Goal: Check status: Check status

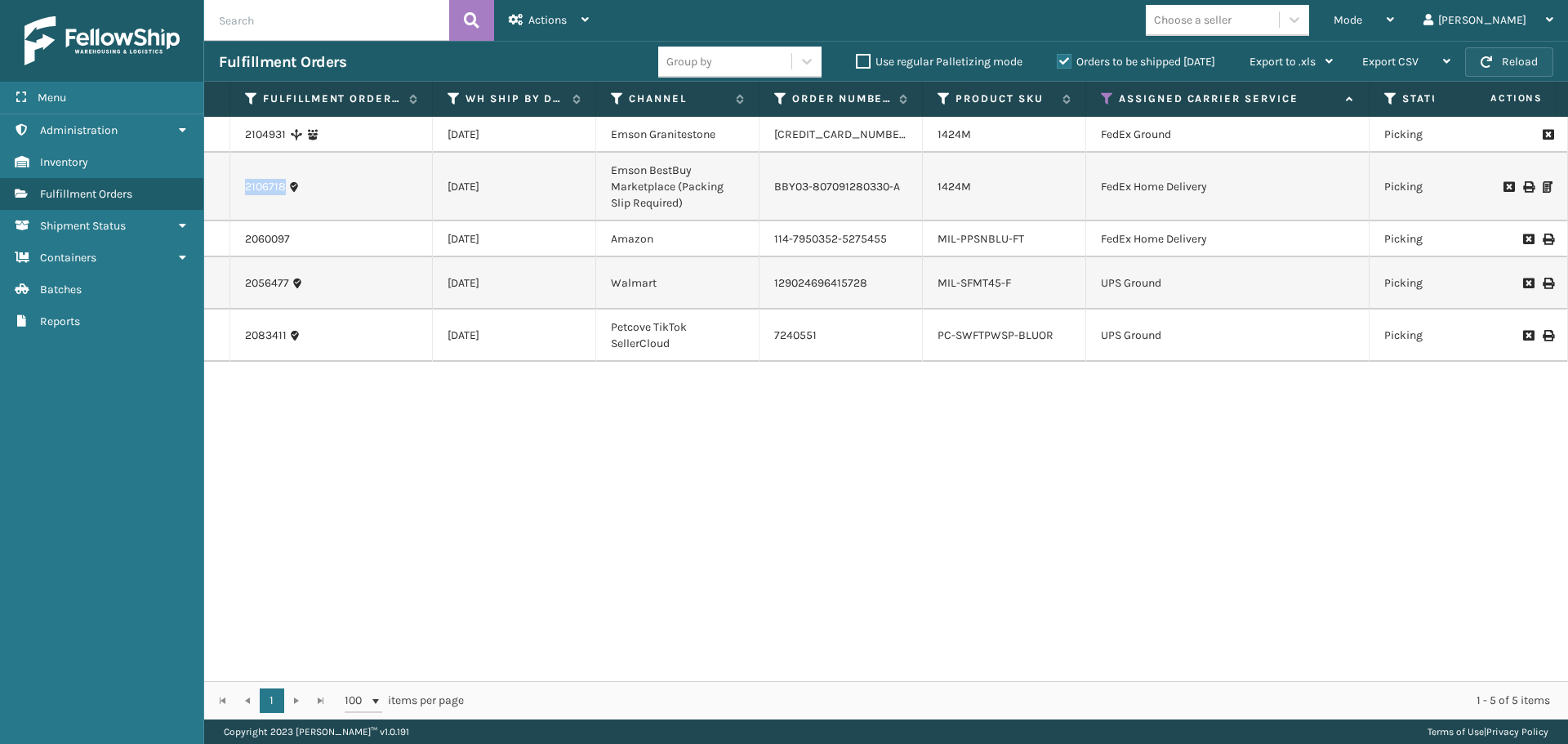
click at [1521, 62] on button "Reload" at bounding box center [1509, 62] width 88 height 30
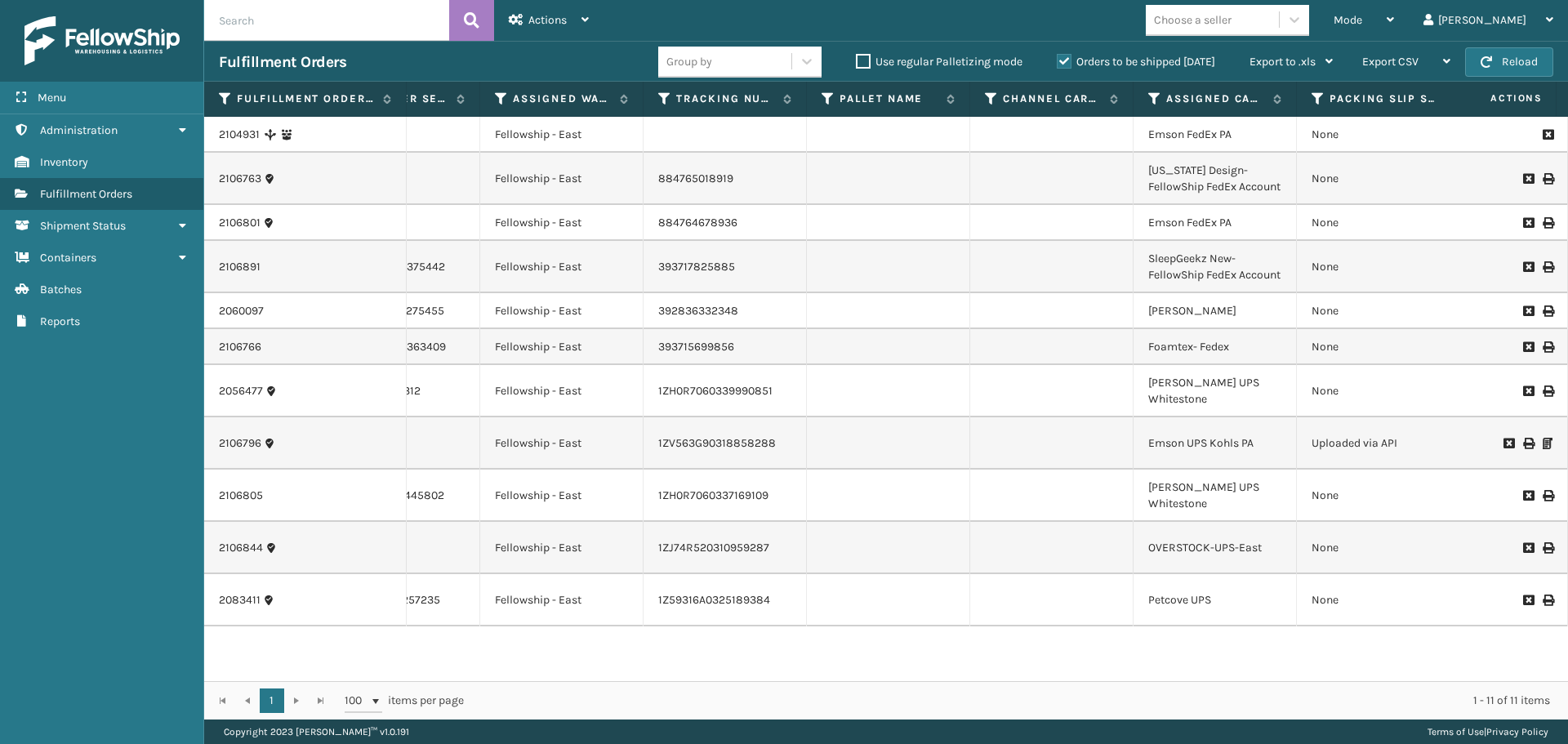
scroll to position [0, 1569]
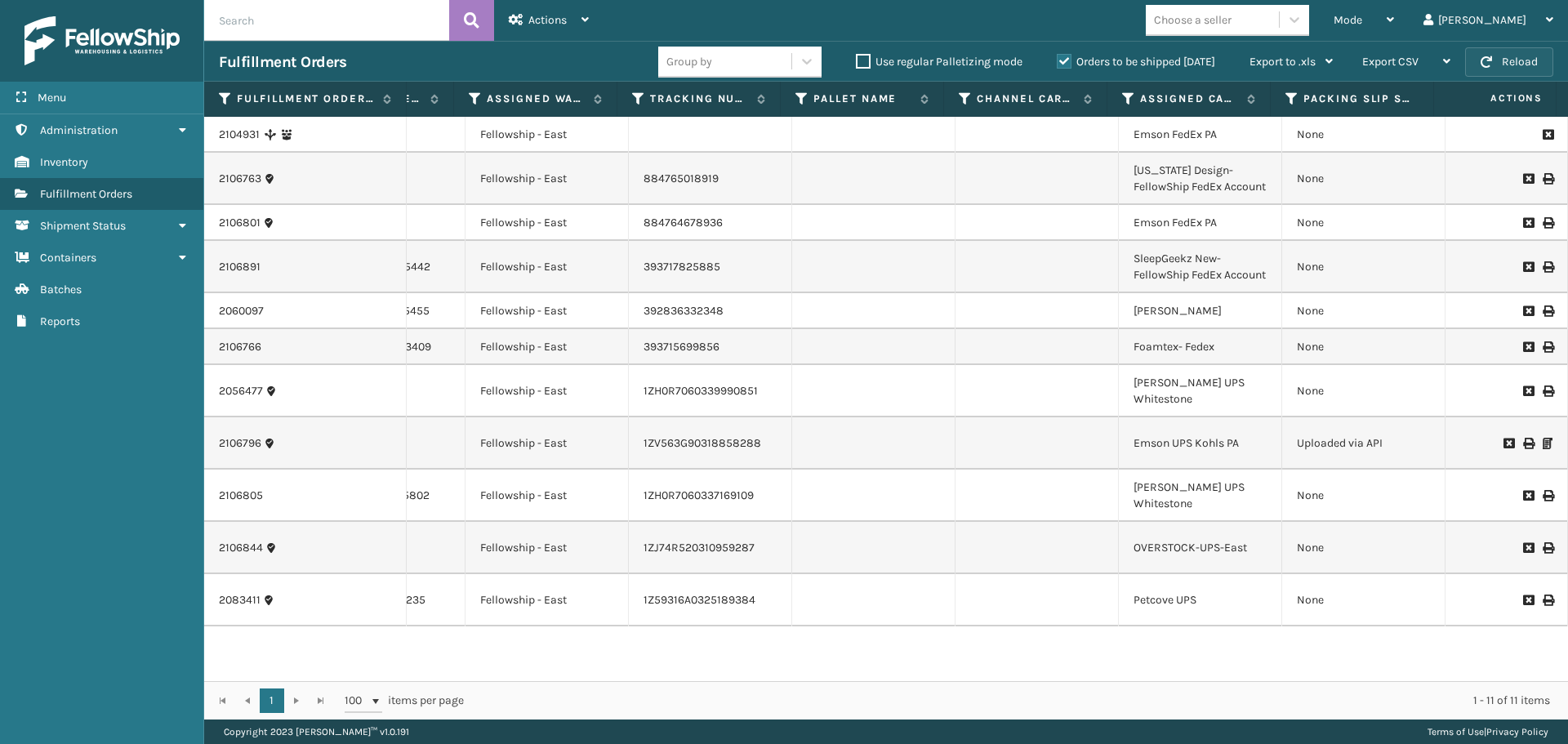
click at [1529, 64] on button "Reload" at bounding box center [1509, 62] width 88 height 30
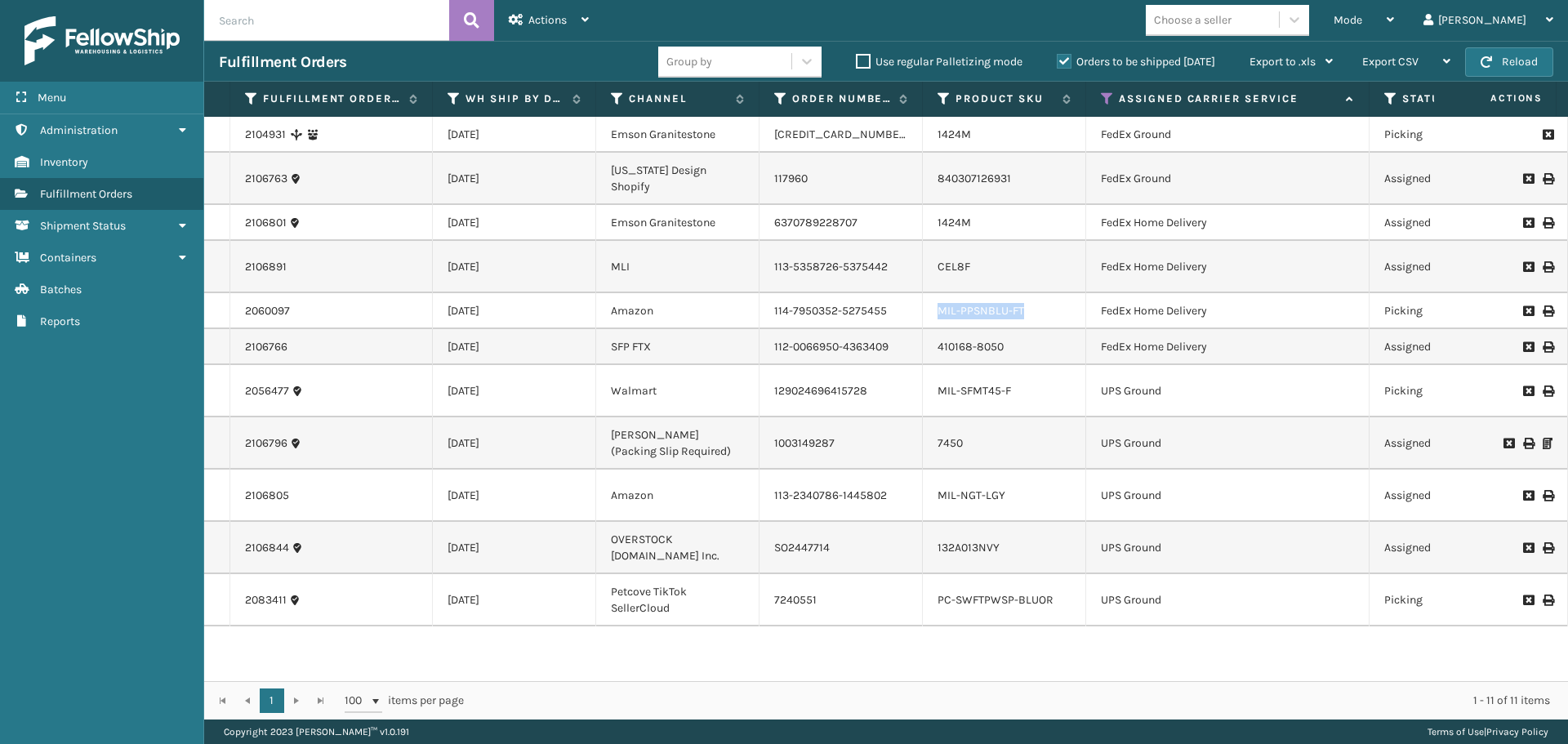
drag, startPoint x: 1027, startPoint y: 342, endPoint x: 928, endPoint y: 347, distance: 99.1
click at [928, 329] on td "MIL-PPSNBLU-FT" at bounding box center [1004, 311] width 163 height 36
copy link "MIL-PPSNBLU-FT"
drag, startPoint x: 292, startPoint y: 349, endPoint x: 213, endPoint y: 351, distance: 79.0
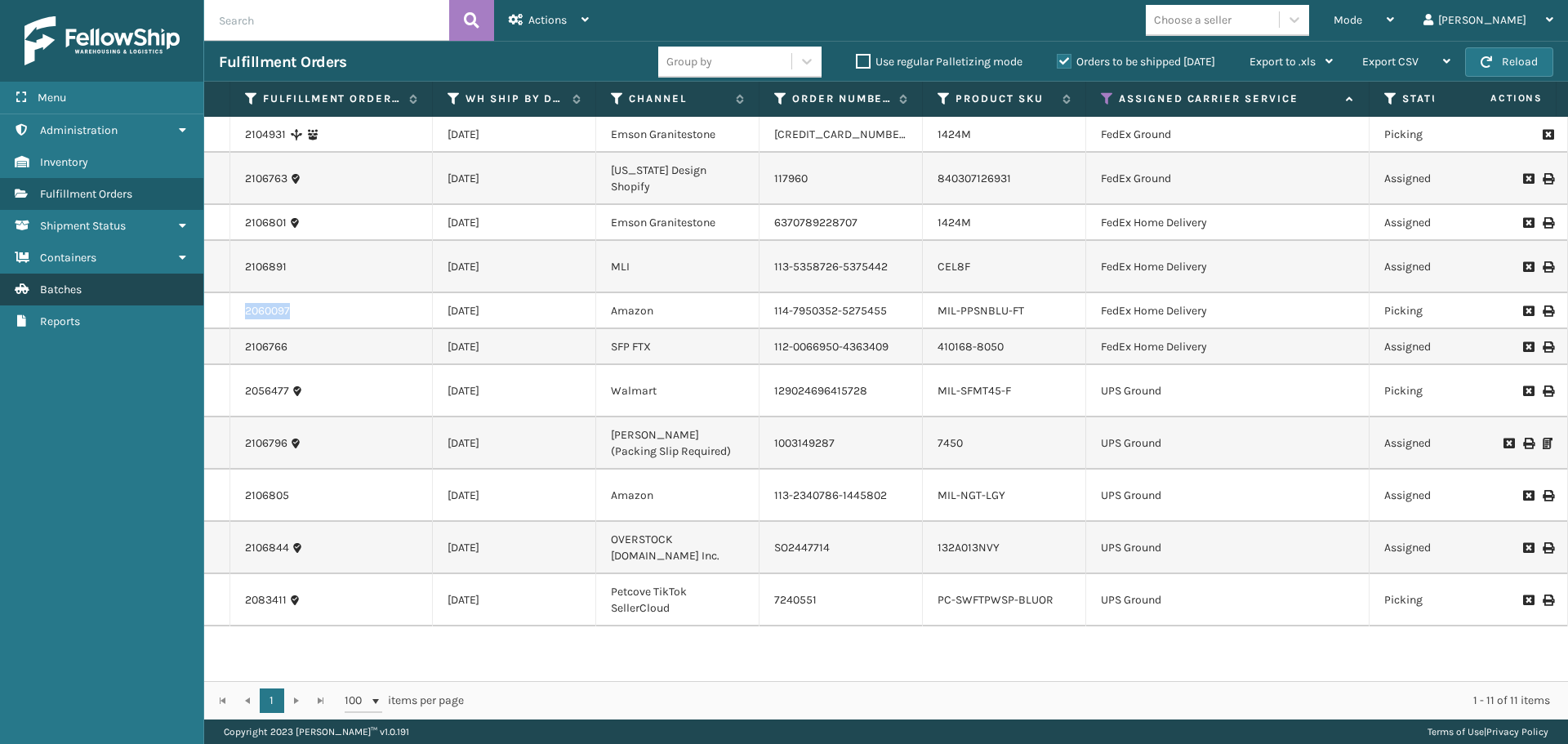
copy tr "2060097"
drag, startPoint x: 1014, startPoint y: 416, endPoint x: 921, endPoint y: 415, distance: 93.0
click at [272, 133] on link "2104931" at bounding box center [265, 134] width 41 height 17
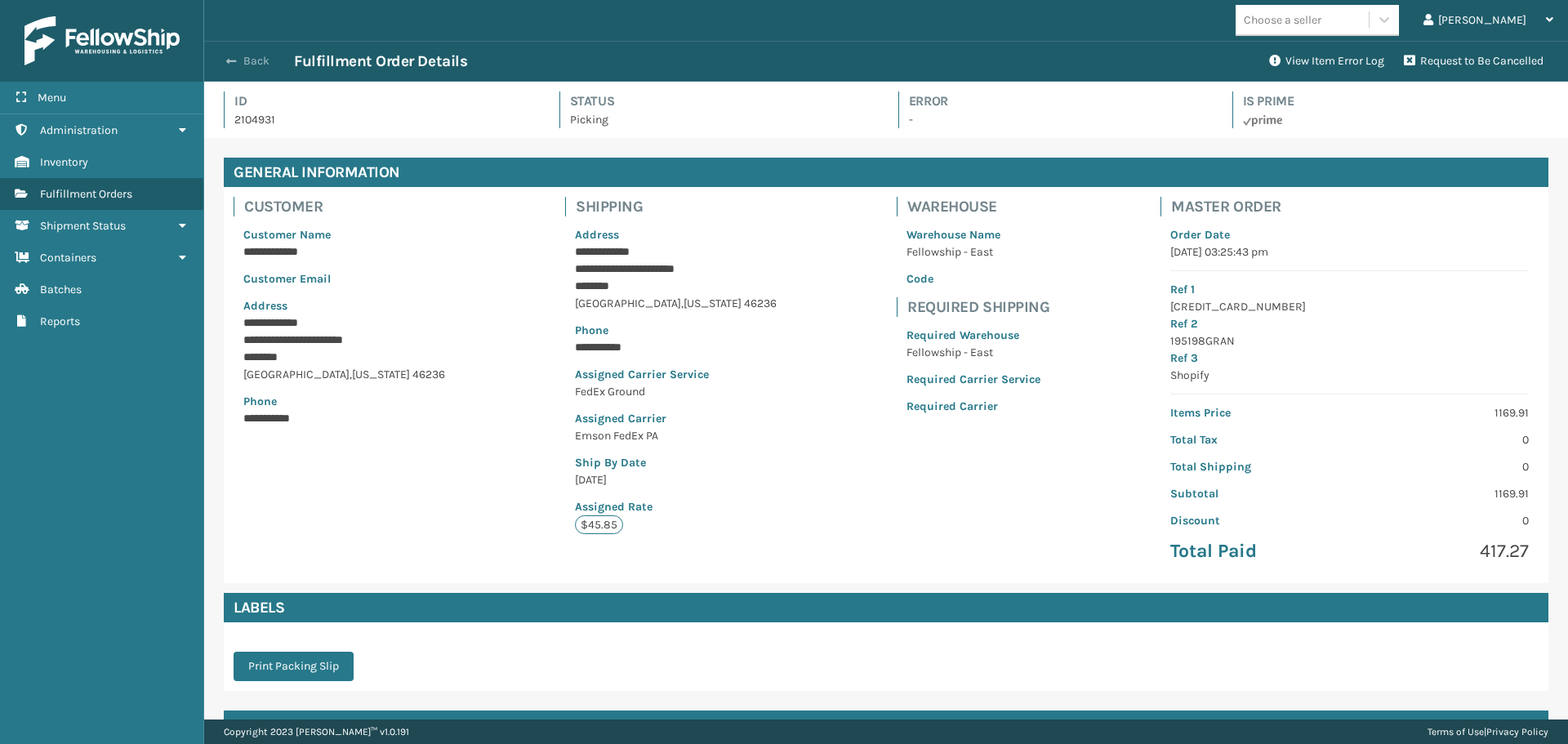
click at [252, 58] on button "Back" at bounding box center [256, 61] width 75 height 15
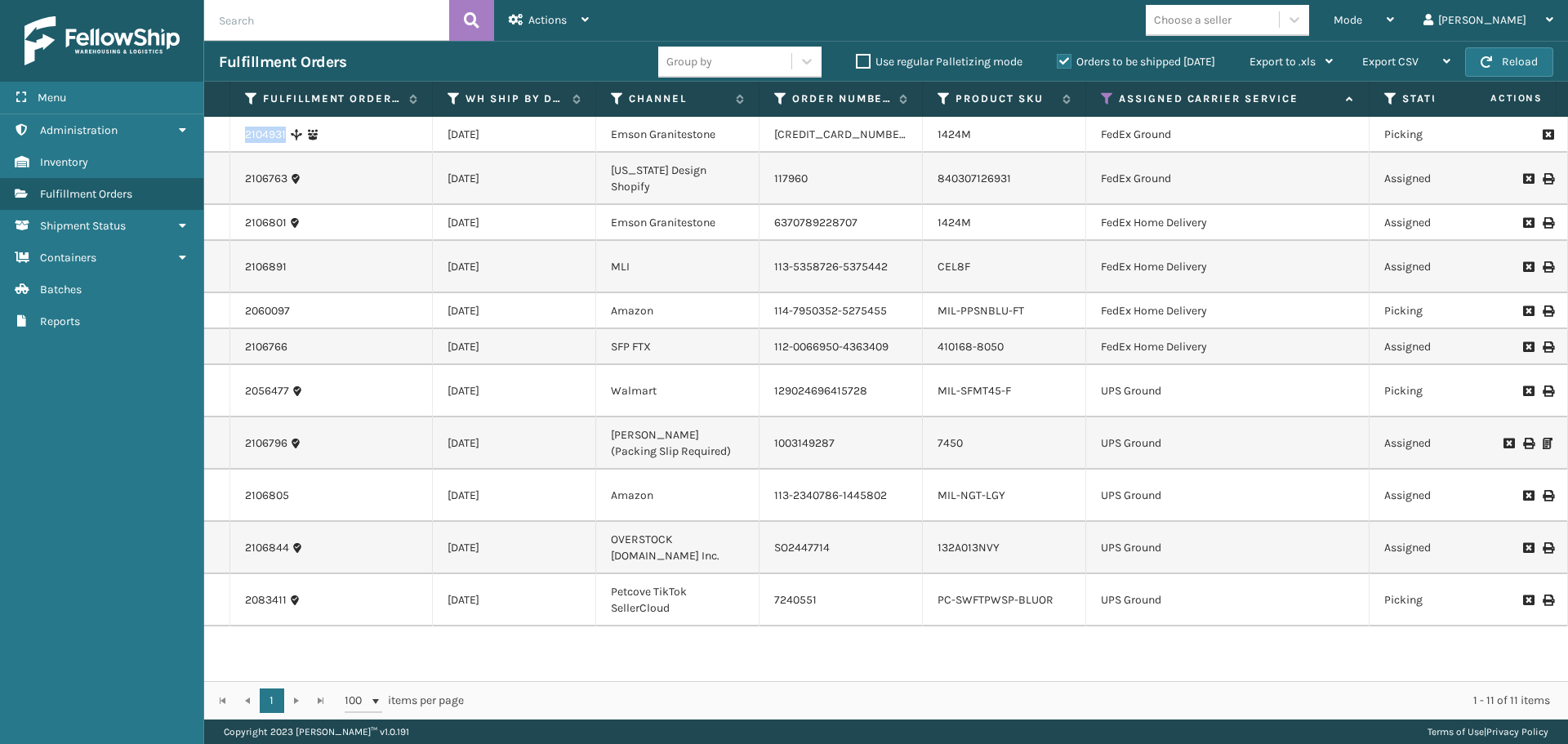
drag, startPoint x: 290, startPoint y: 138, endPoint x: 226, endPoint y: 135, distance: 64.1
copy tr "2104931"
click at [257, 399] on link "2056477" at bounding box center [267, 391] width 44 height 17
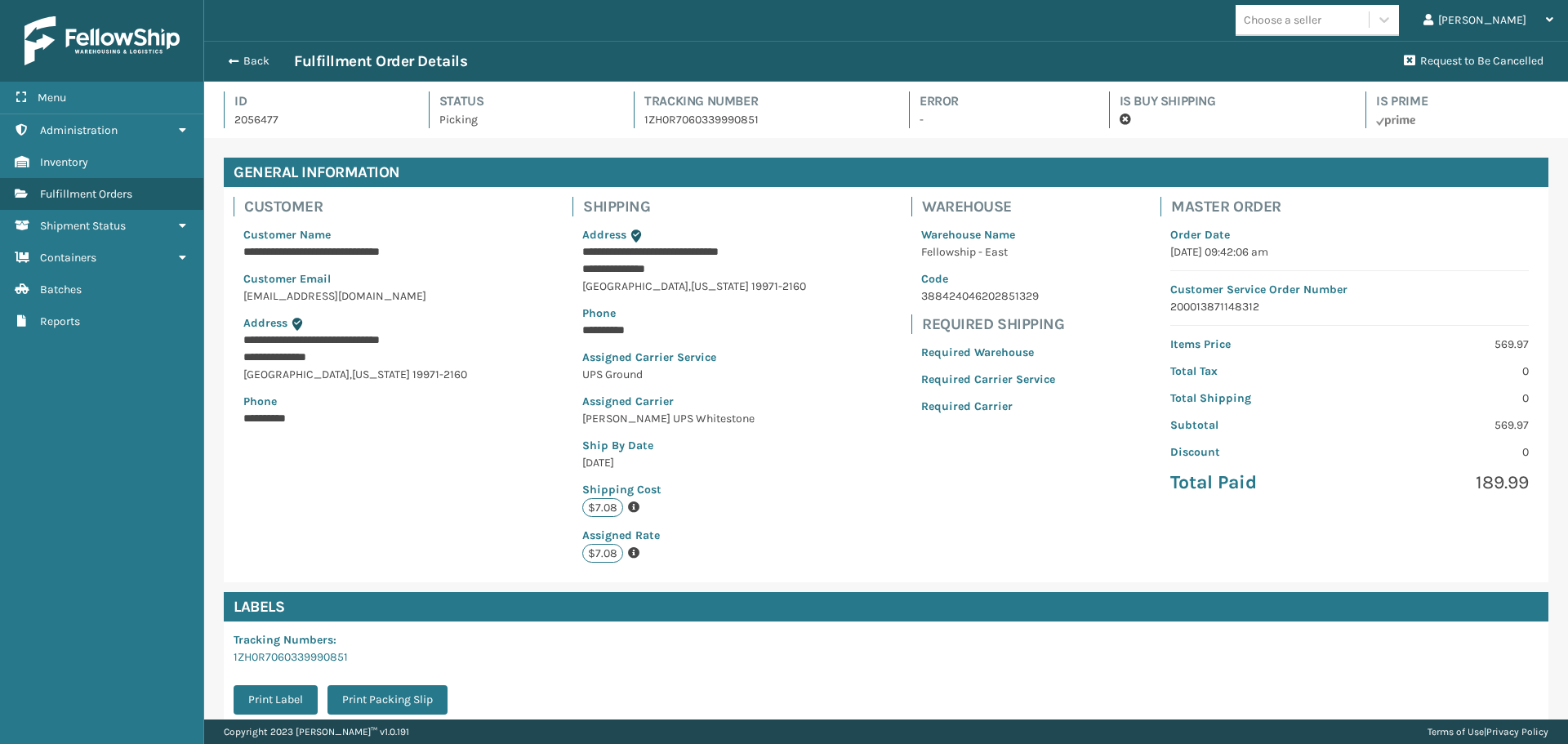
click at [238, 52] on div "Back Fulfillment Order Details" at bounding box center [807, 61] width 1176 height 19
click at [238, 55] on button "Back" at bounding box center [256, 61] width 75 height 15
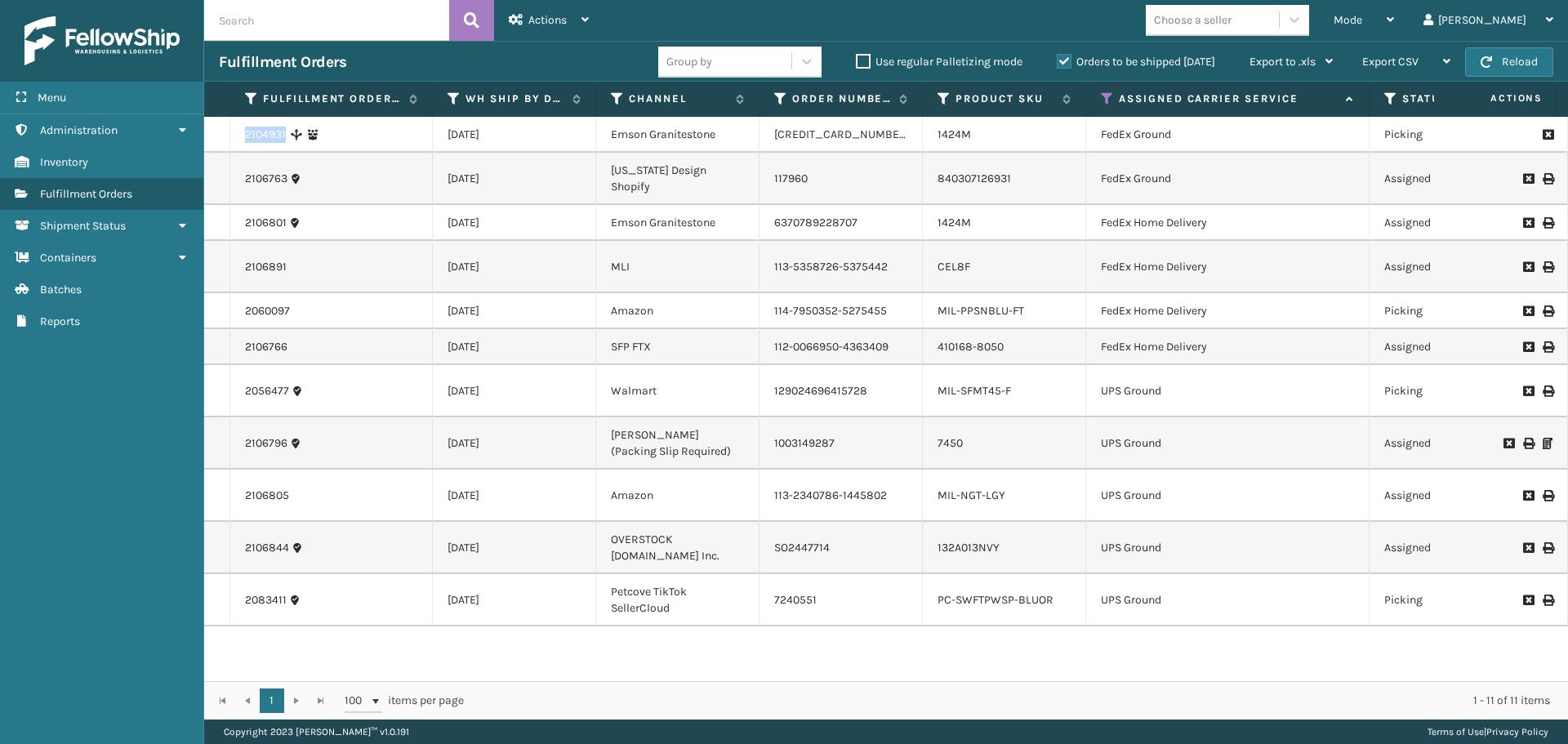
drag, startPoint x: 287, startPoint y: 137, endPoint x: 209, endPoint y: 140, distance: 78.1
copy tr "2104931"
drag, startPoint x: 288, startPoint y: 418, endPoint x: 230, endPoint y: 419, distance: 58.0
click at [230, 418] on td "2056477" at bounding box center [331, 392] width 202 height 52
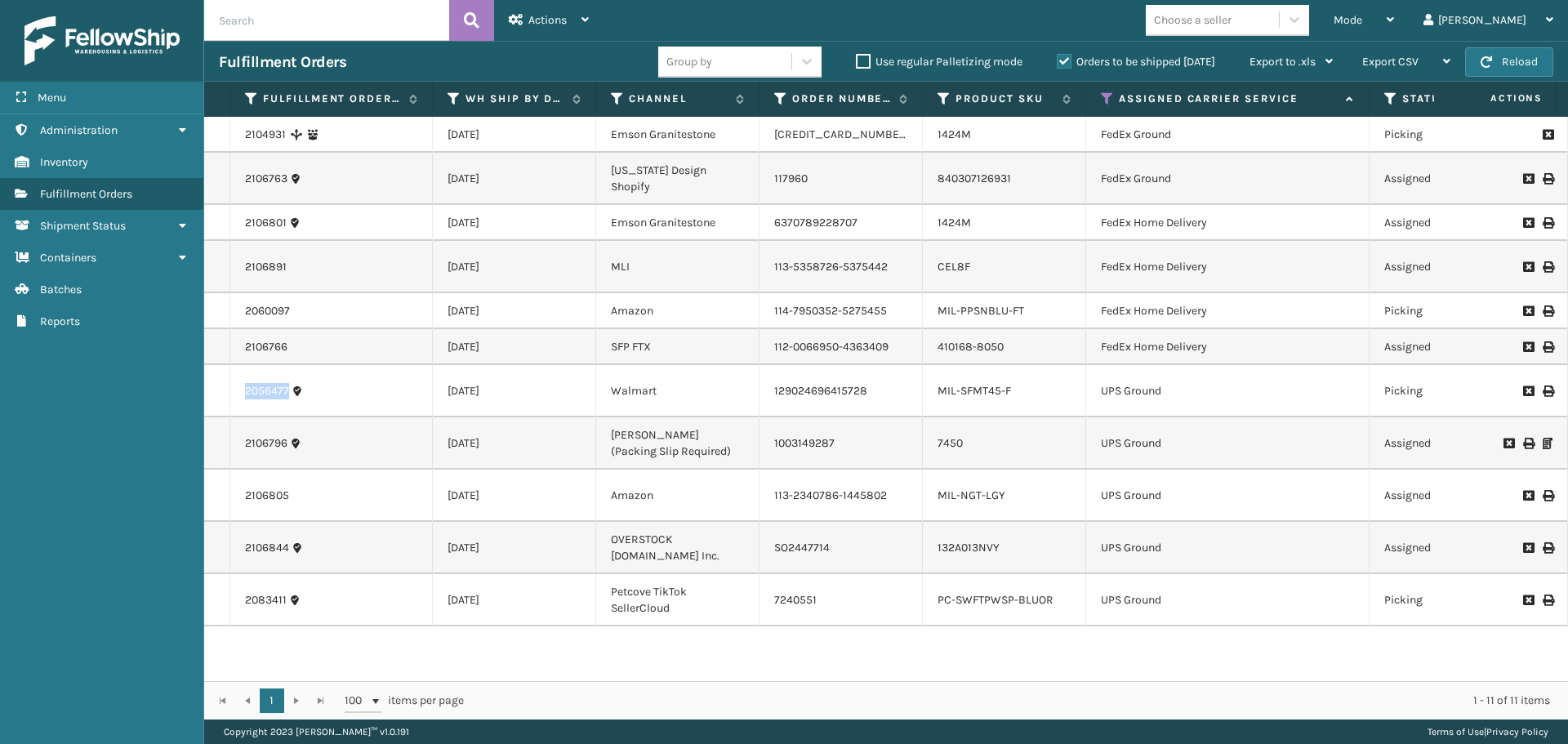
copy link "2056477"
click at [1390, 97] on icon at bounding box center [1390, 99] width 13 height 15
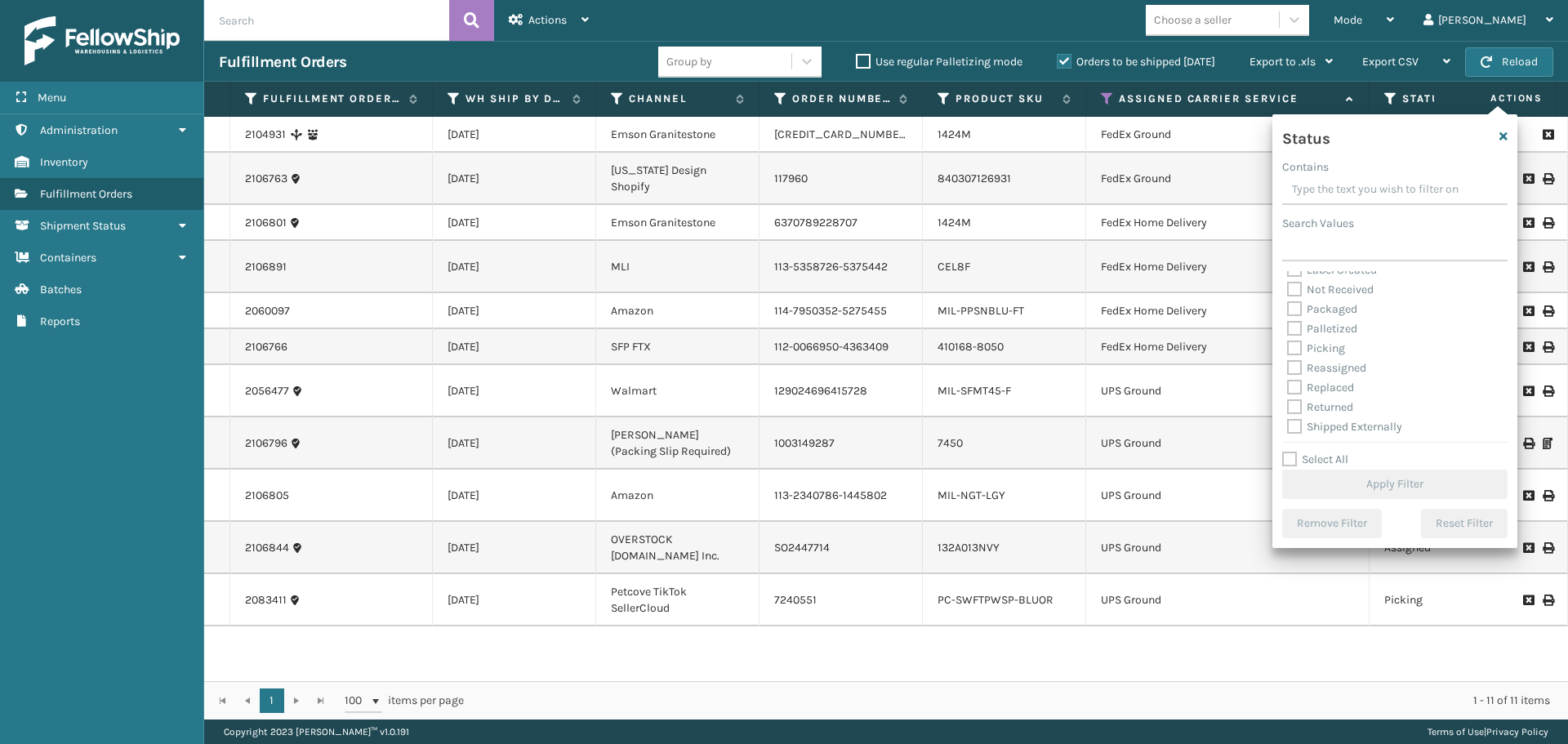
scroll to position [92, 0]
click at [1292, 345] on label "Picking" at bounding box center [1316, 346] width 58 height 14
click at [1288, 345] on input "Picking" at bounding box center [1287, 342] width 1 height 10
checkbox input "true"
click at [1339, 480] on button "Apply Filter" at bounding box center [1394, 484] width 225 height 30
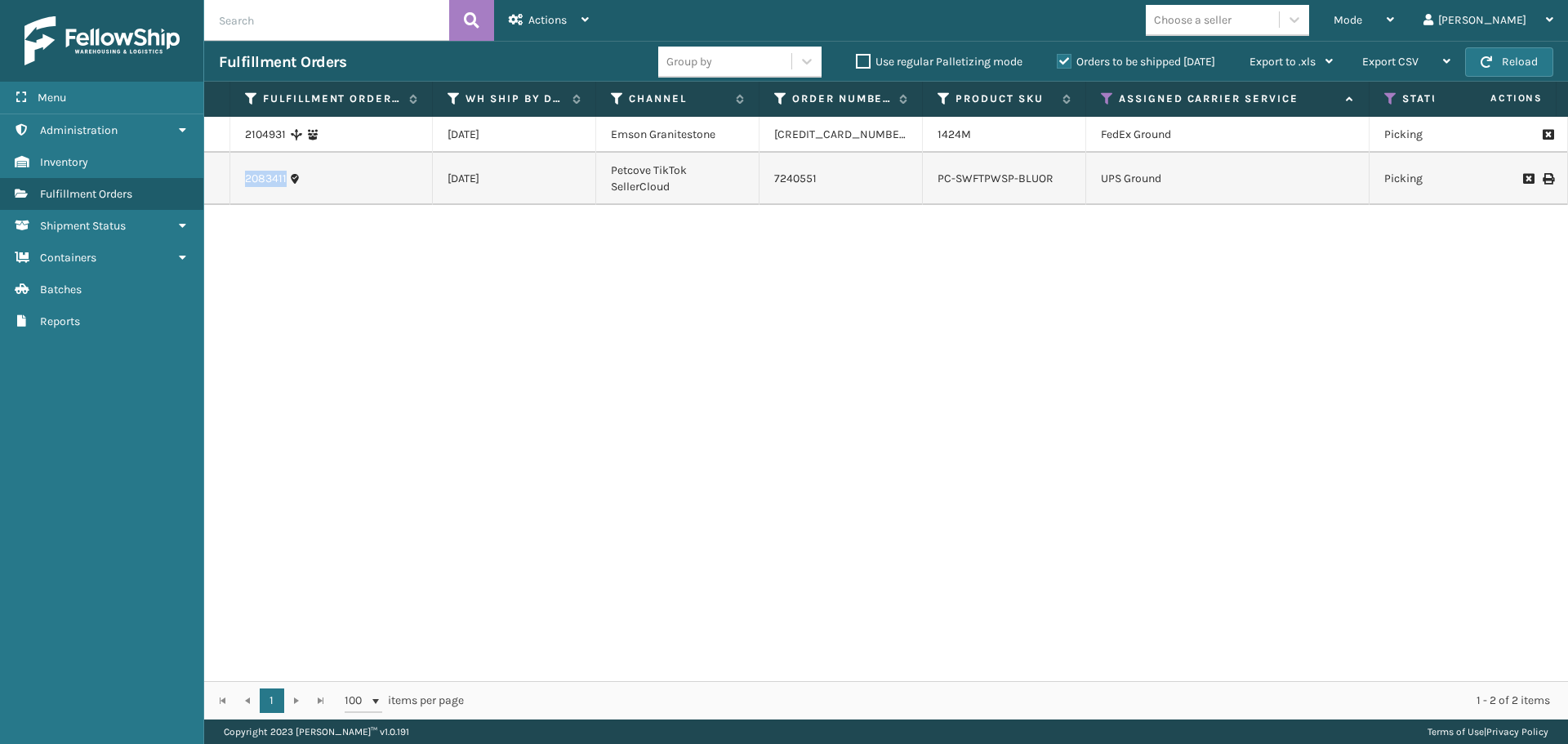
drag, startPoint x: 290, startPoint y: 179, endPoint x: 220, endPoint y: 179, distance: 70.0
copy tr "2083411"
click at [1106, 99] on icon at bounding box center [1107, 99] width 13 height 15
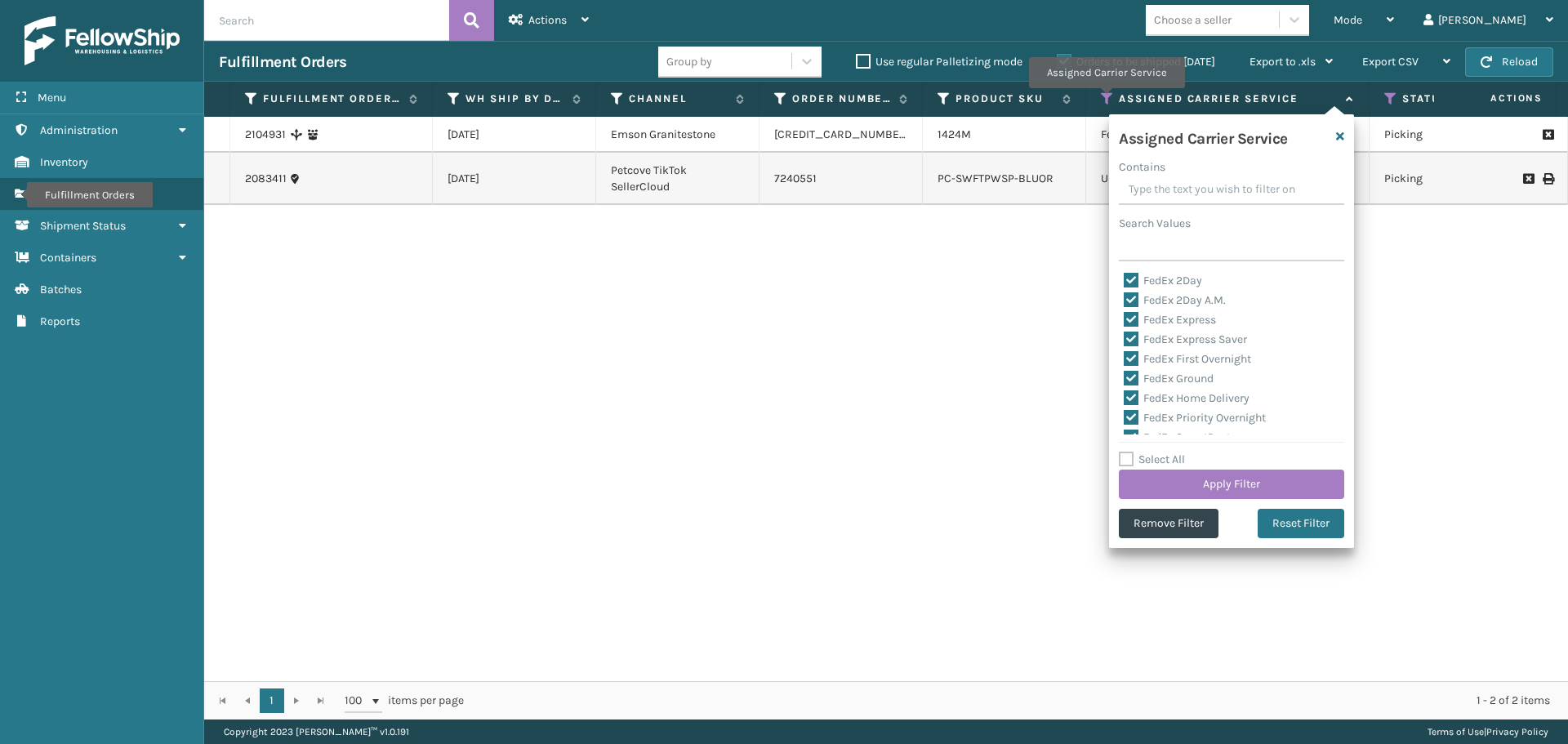
click at [1106, 99] on icon at bounding box center [1107, 99] width 13 height 15
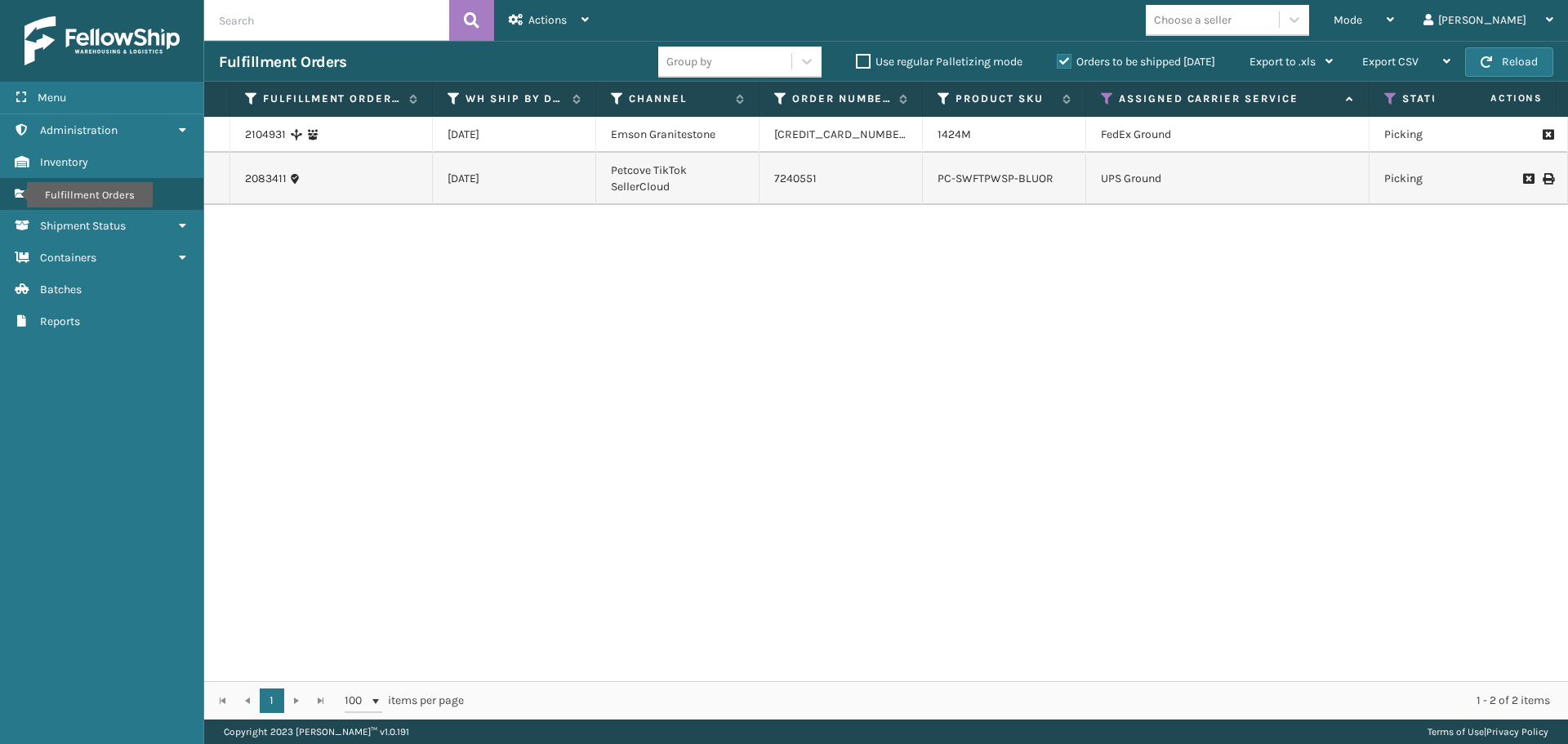
click at [906, 456] on div "2104931 [DATE] Emson Granitestone 6369130512547 1424M FedEx Ground Picking 2 Em…" at bounding box center [886, 399] width 1364 height 564
click at [1533, 55] on button "Reload" at bounding box center [1509, 62] width 88 height 30
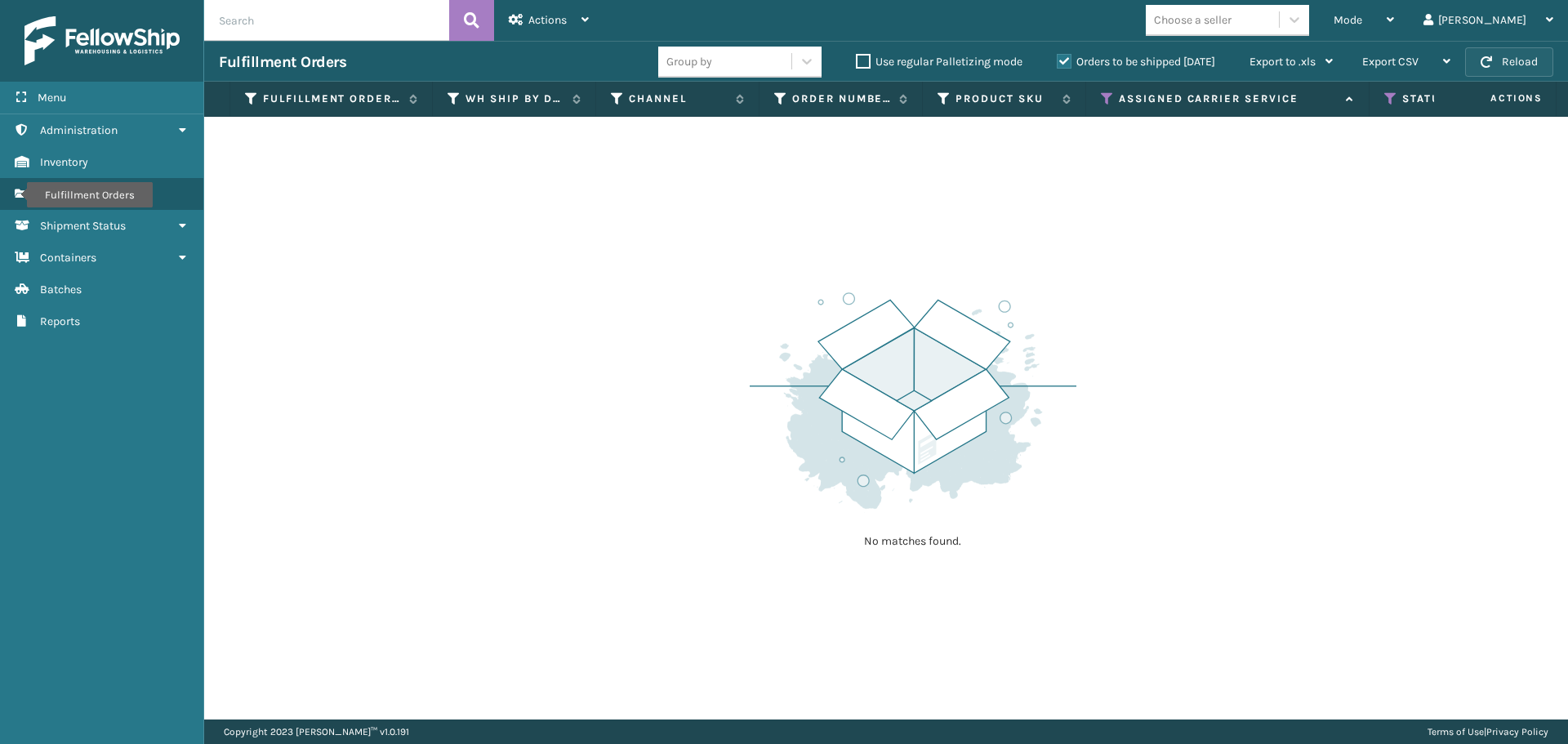
click at [1533, 55] on button "Reload" at bounding box center [1509, 62] width 88 height 30
click at [1385, 93] on icon at bounding box center [1390, 99] width 13 height 15
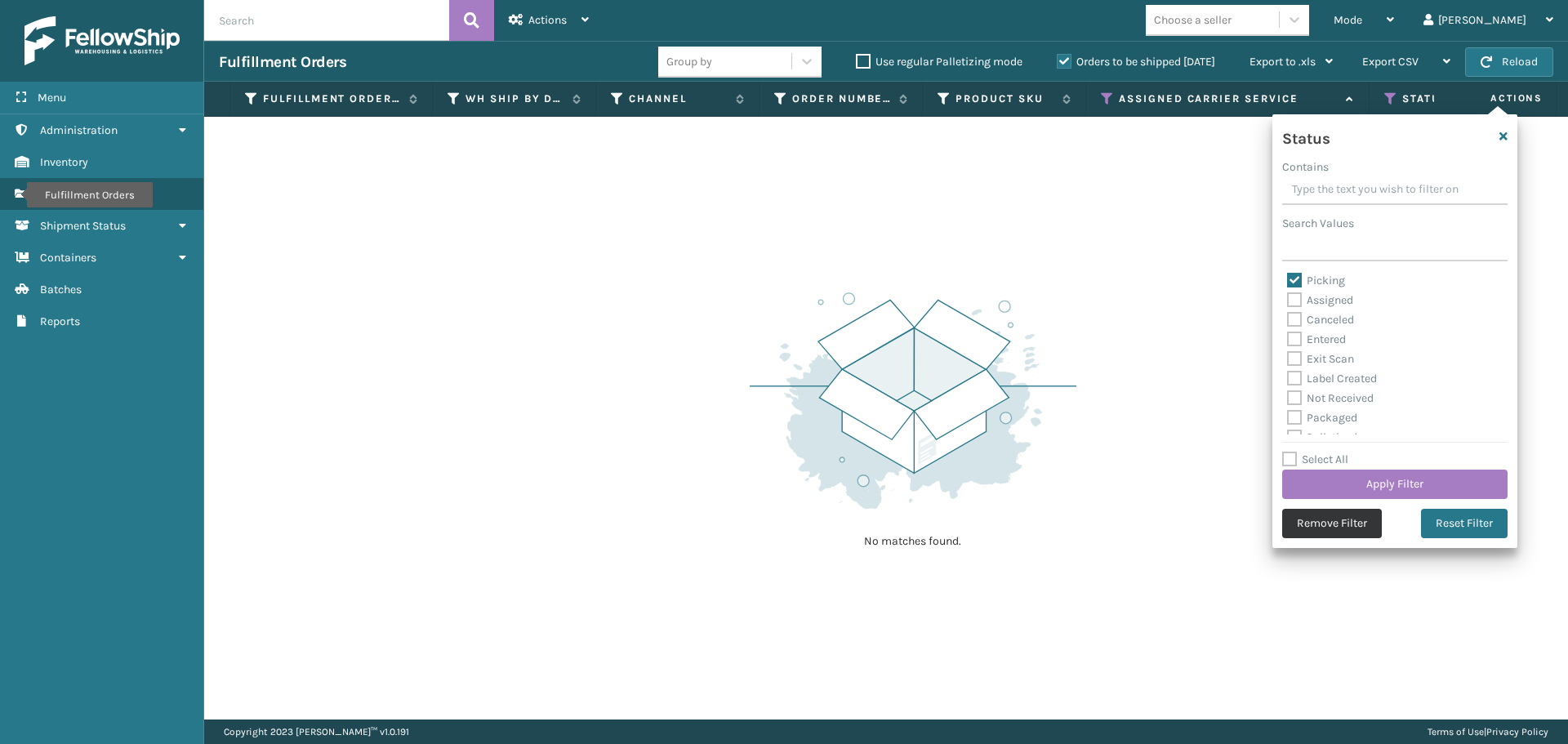
click at [1366, 522] on button "Remove Filter" at bounding box center [1332, 523] width 99 height 30
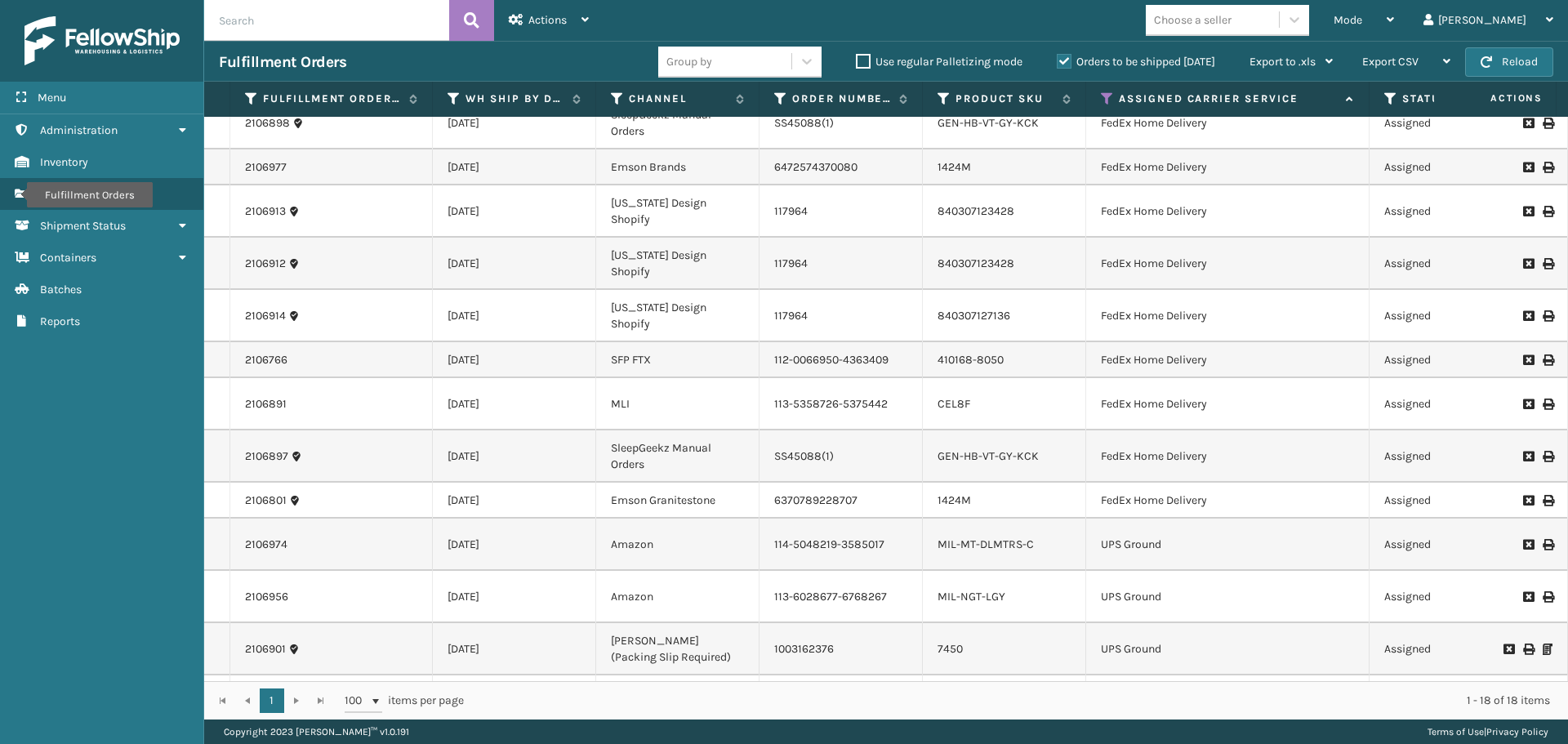
scroll to position [0, 0]
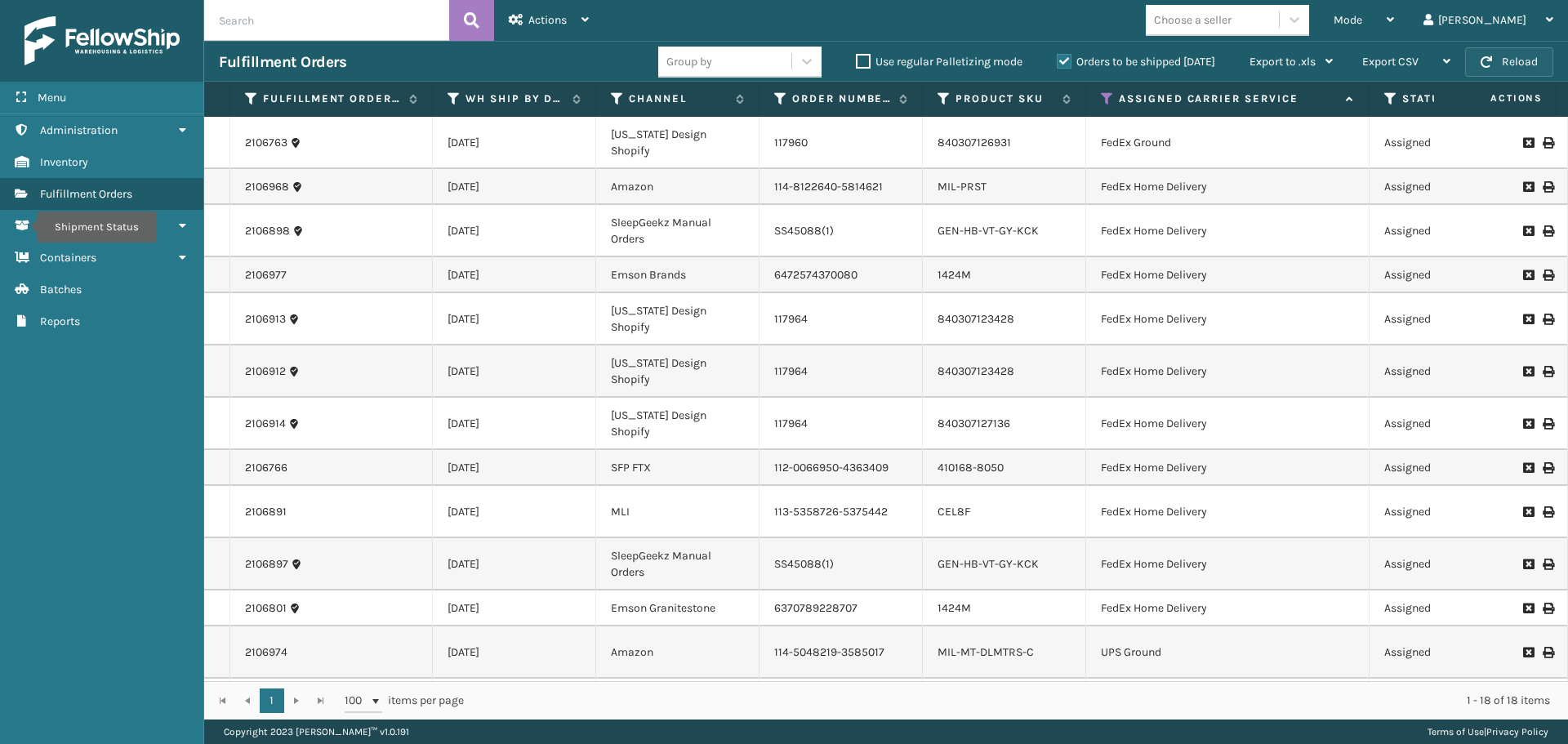
click at [1512, 59] on button "Reload" at bounding box center [1509, 62] width 88 height 30
